Goal: Communication & Community: Answer question/provide support

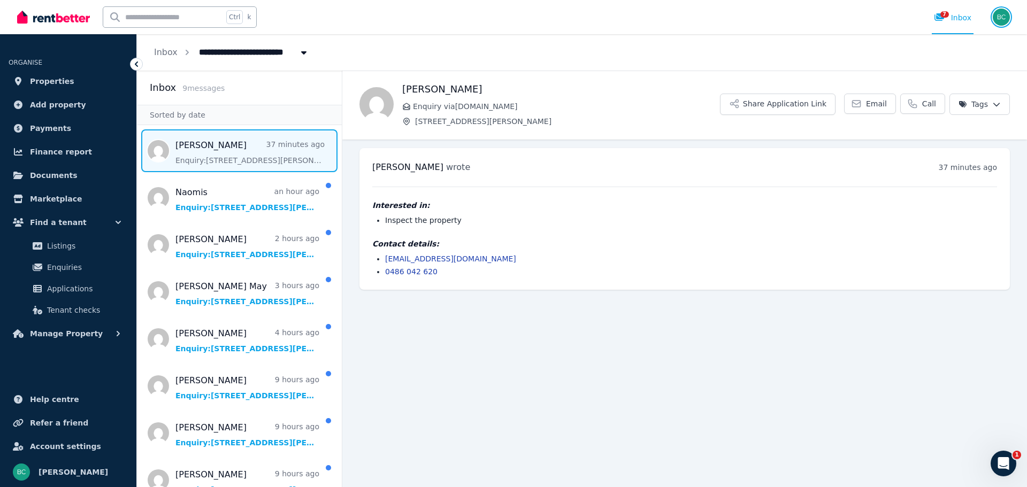
click at [1001, 20] on img "button" at bounding box center [1000, 17] width 17 height 17
click at [941, 140] on span "Logout" at bounding box center [958, 141] width 103 height 19
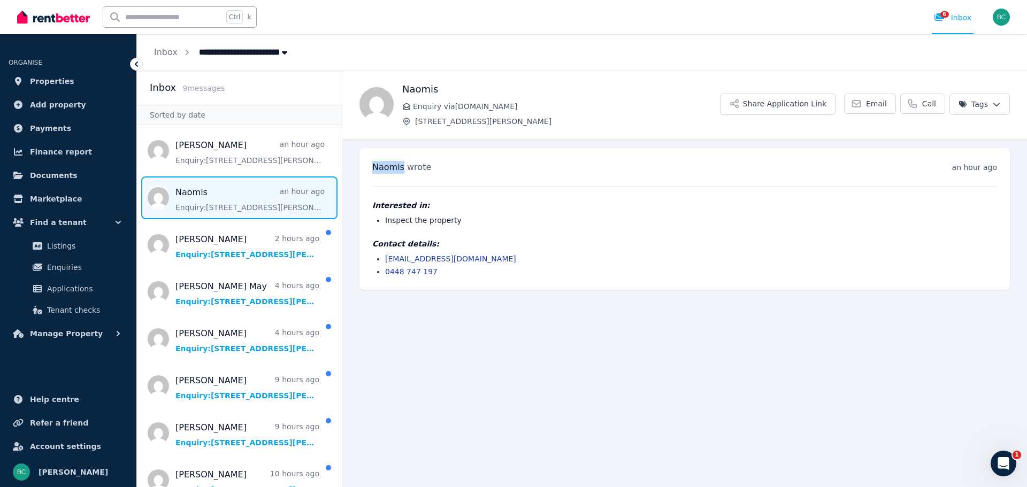
drag, startPoint x: 403, startPoint y: 169, endPoint x: 377, endPoint y: 171, distance: 25.7
click at [369, 169] on div "Naomis wrote an hour ago 7:09 pm on Sat, 23 Aug 2025 Interested in: Inspect the…" at bounding box center [684, 219] width 650 height 142
copy span "Naomis"
